Goal: Information Seeking & Learning: Learn about a topic

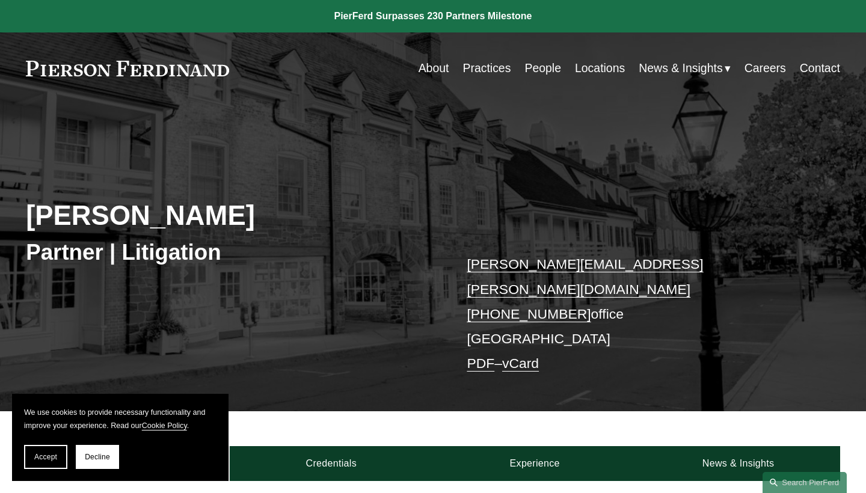
click at [440, 71] on link "About" at bounding box center [434, 68] width 31 height 23
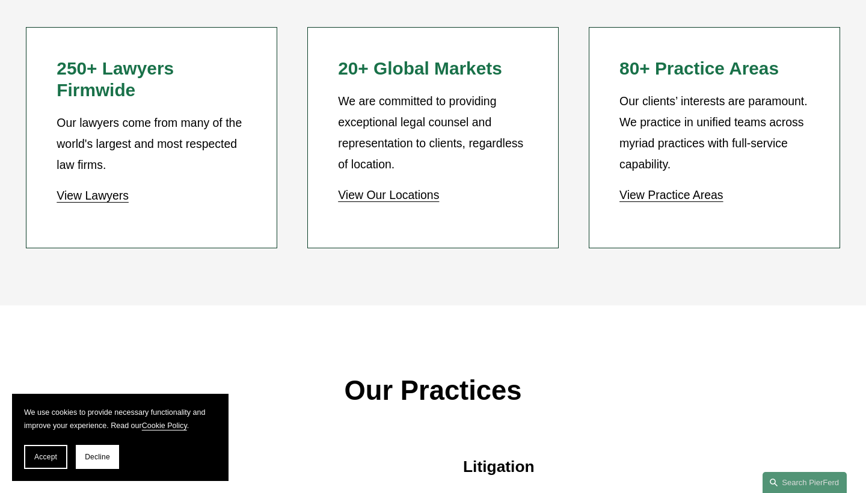
scroll to position [1121, 0]
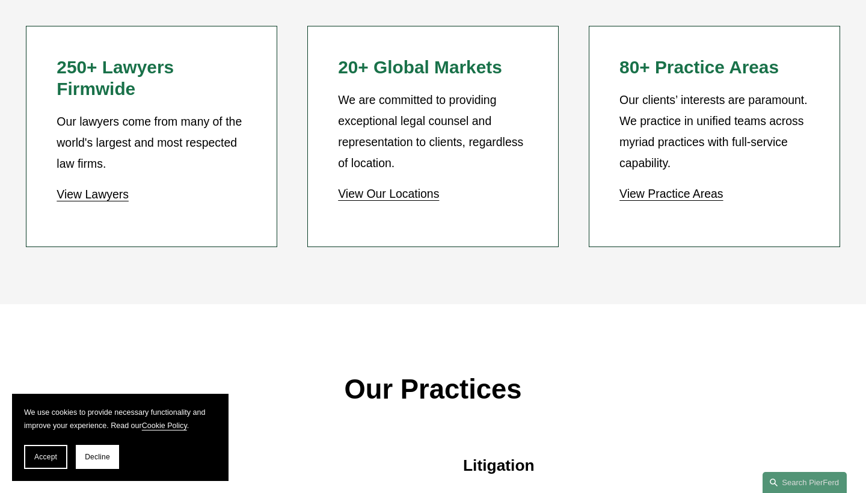
click at [116, 188] on link "View Lawyers" at bounding box center [93, 194] width 72 height 13
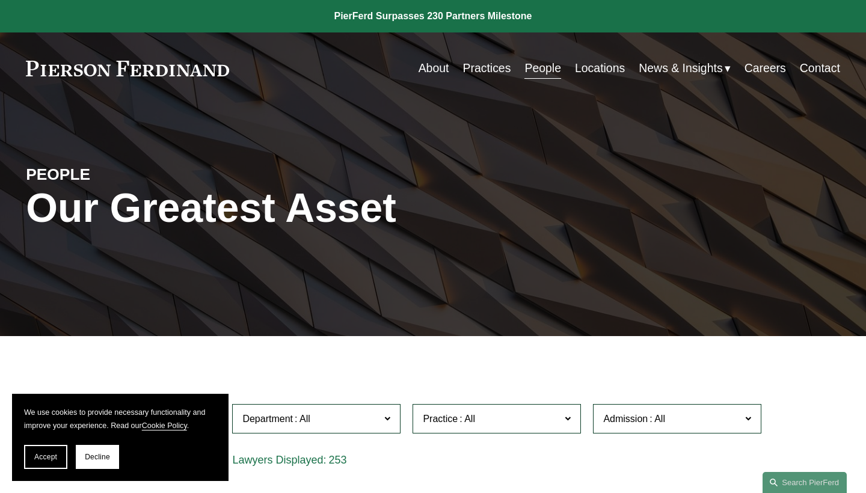
scroll to position [316, 0]
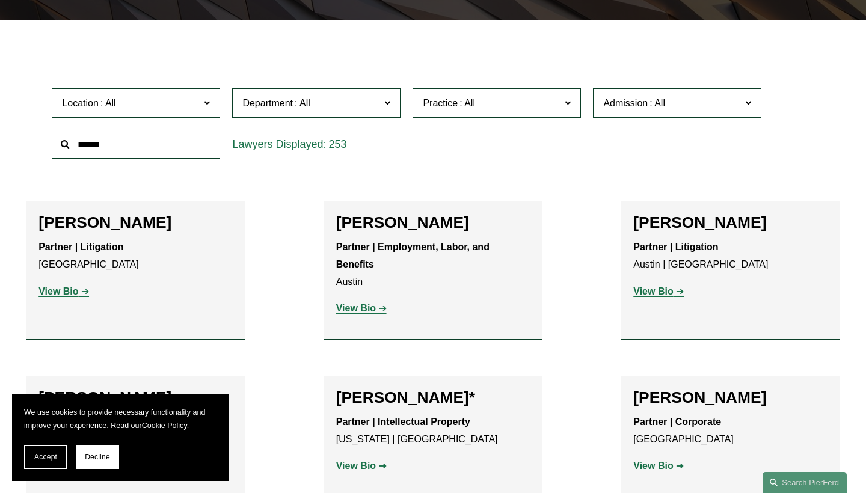
click at [346, 303] on strong "View Bio" at bounding box center [356, 308] width 40 height 10
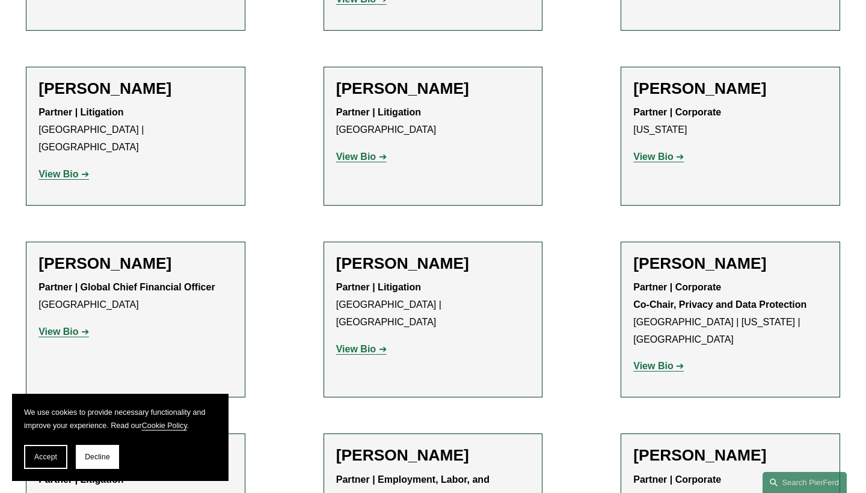
scroll to position [9294, 0]
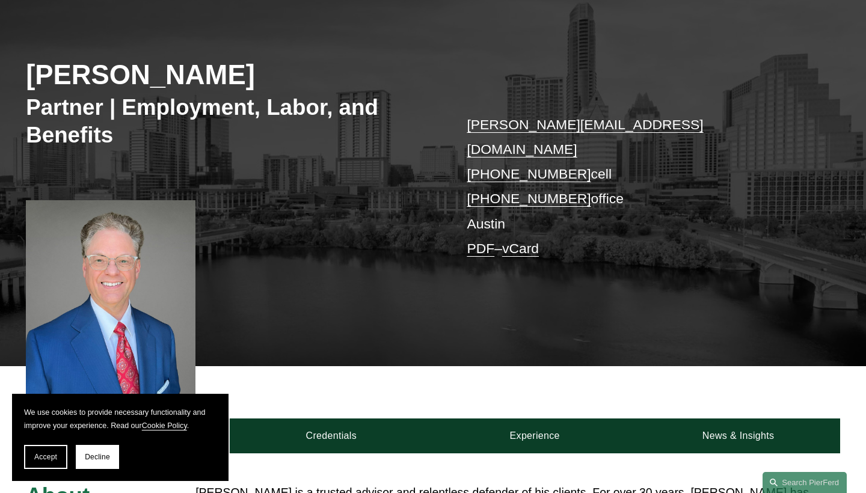
scroll to position [144, 0]
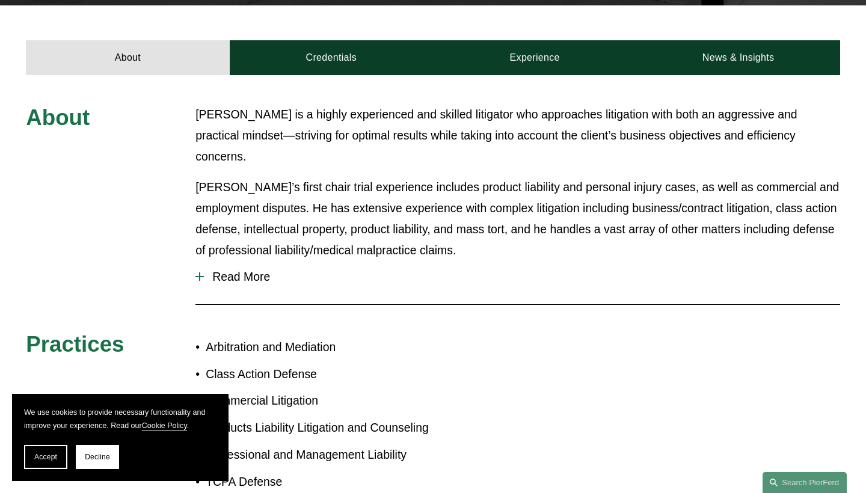
scroll to position [365, 0]
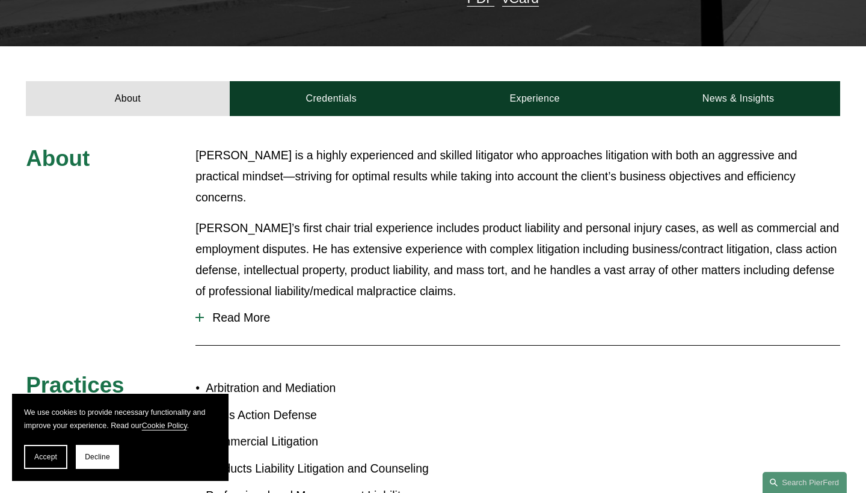
click at [227, 311] on span "Read More" at bounding box center [522, 318] width 637 height 14
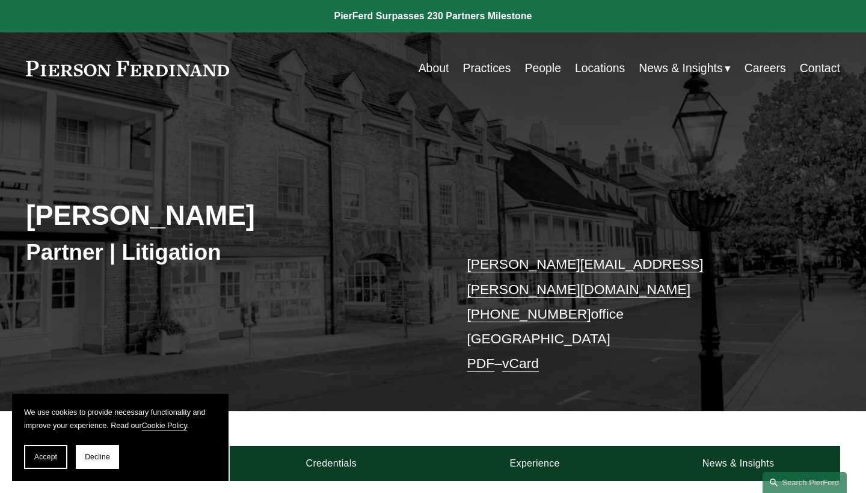
scroll to position [0, 0]
click at [814, 66] on link "Contact" at bounding box center [820, 68] width 40 height 23
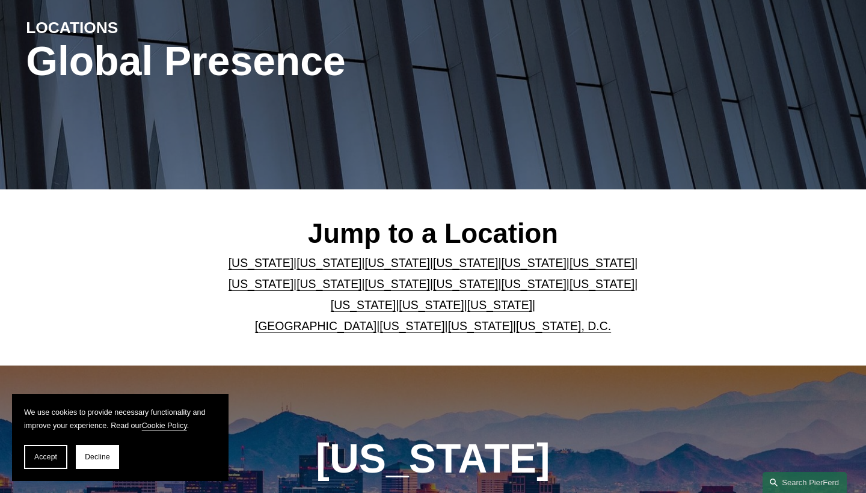
scroll to position [159, 0]
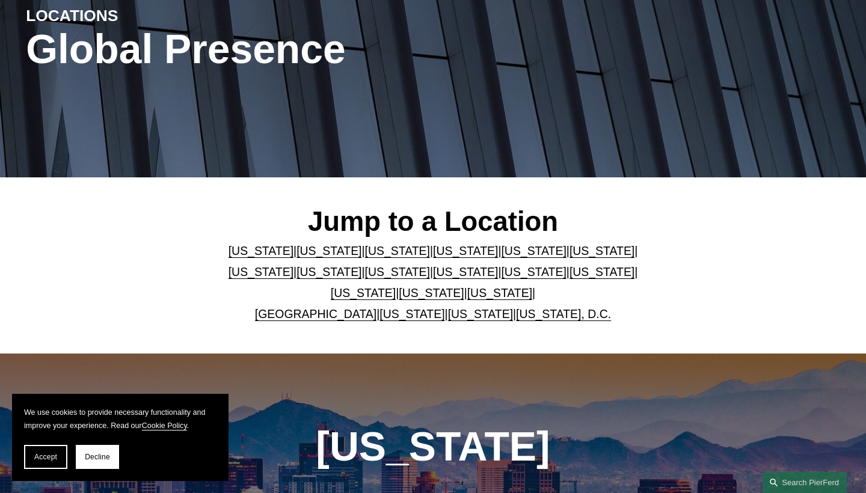
click at [294, 265] on link "Illinois" at bounding box center [261, 271] width 65 height 13
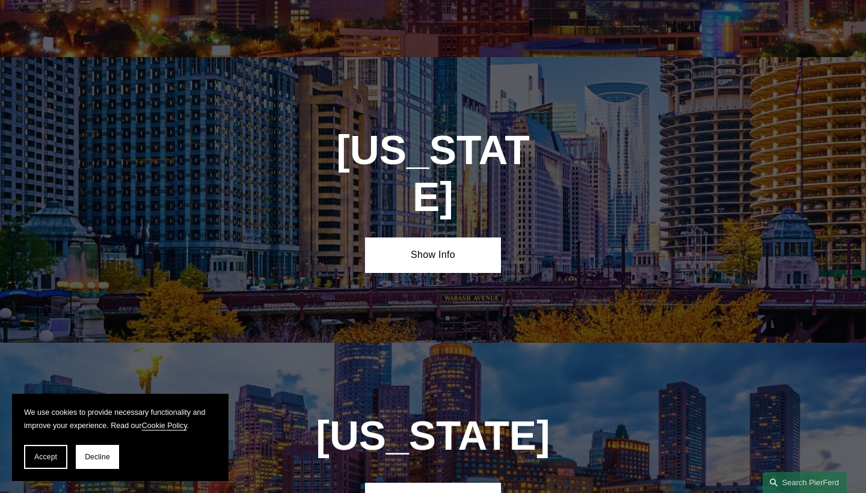
scroll to position [1969, 0]
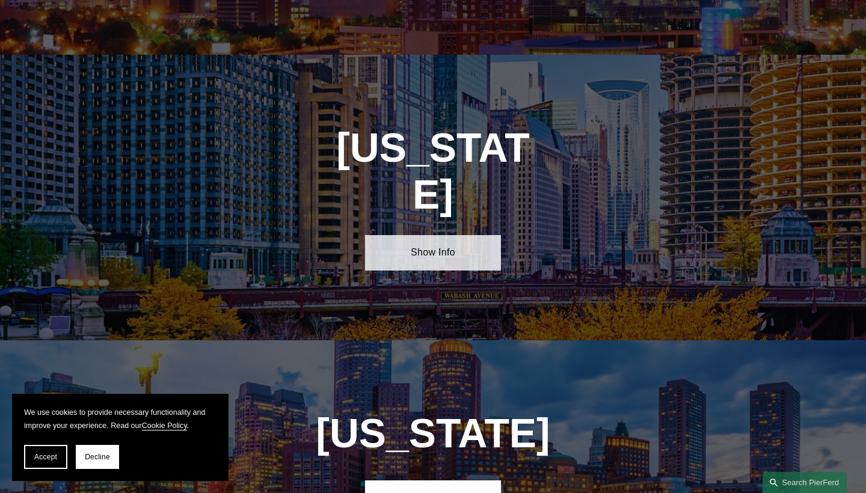
click at [443, 235] on link "Show Info" at bounding box center [433, 252] width 136 height 35
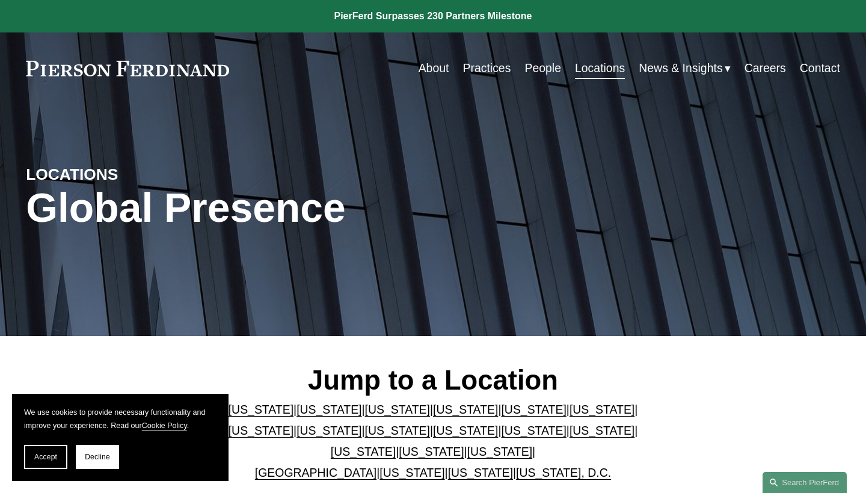
scroll to position [0, 0]
click at [540, 66] on link "People" at bounding box center [543, 68] width 37 height 23
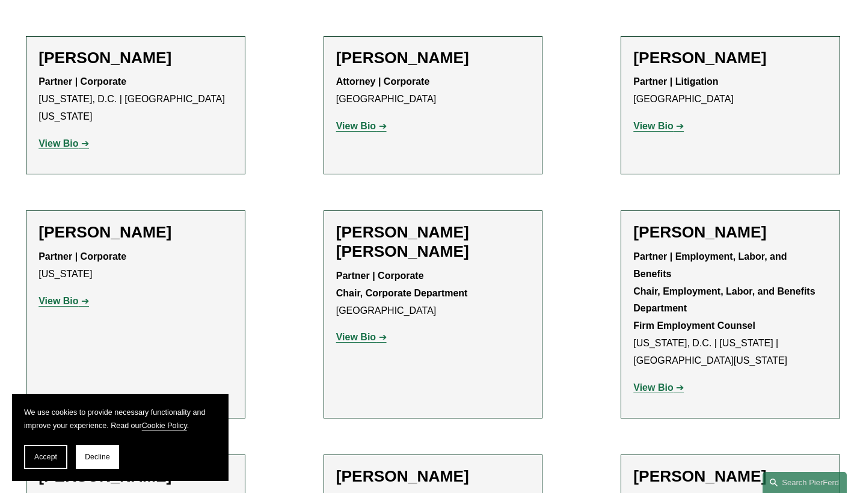
scroll to position [4413, 0]
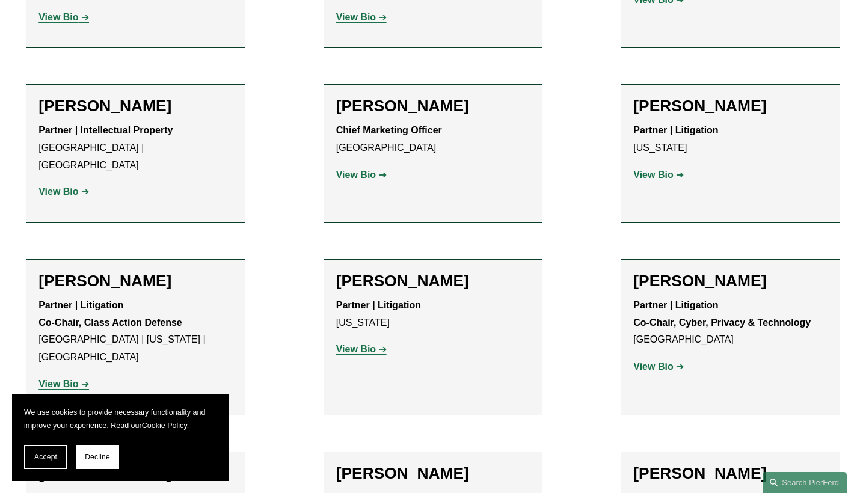
scroll to position [10272, 0]
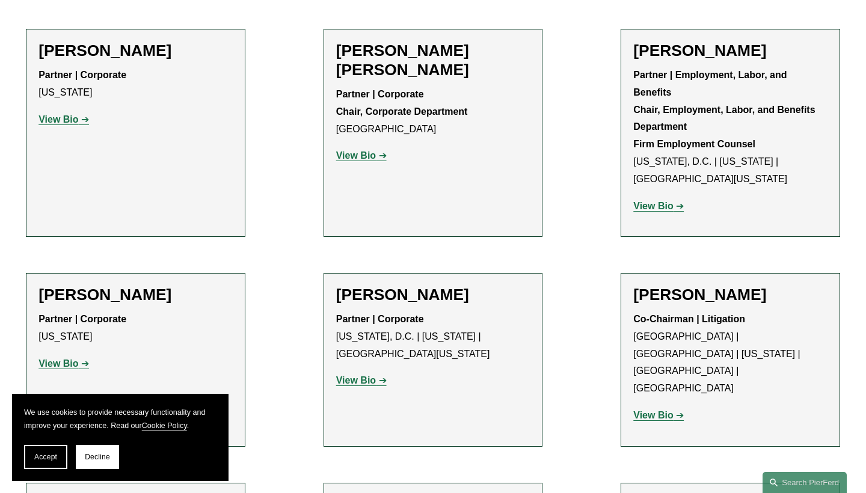
scroll to position [4495, 0]
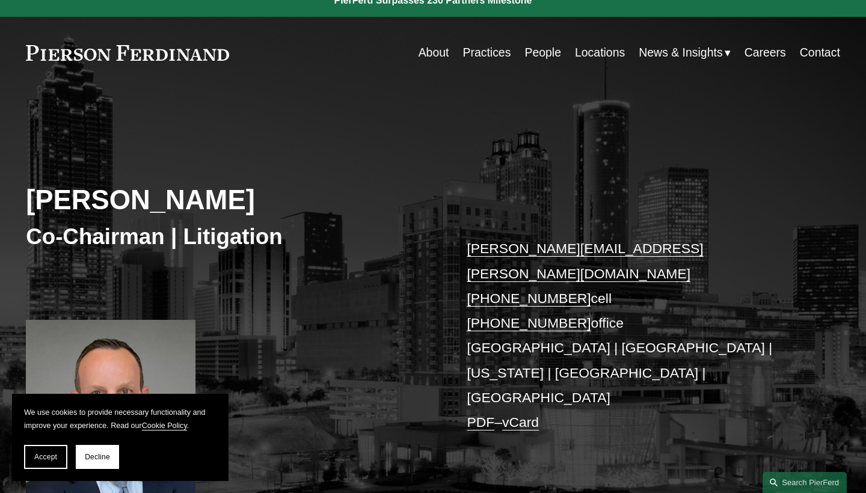
scroll to position [17, 0]
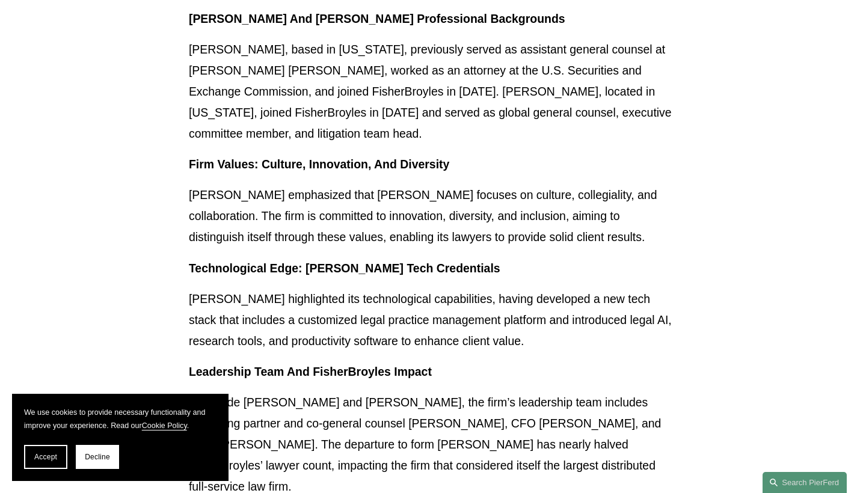
scroll to position [756, 0]
